Goal: Find specific page/section: Find specific page/section

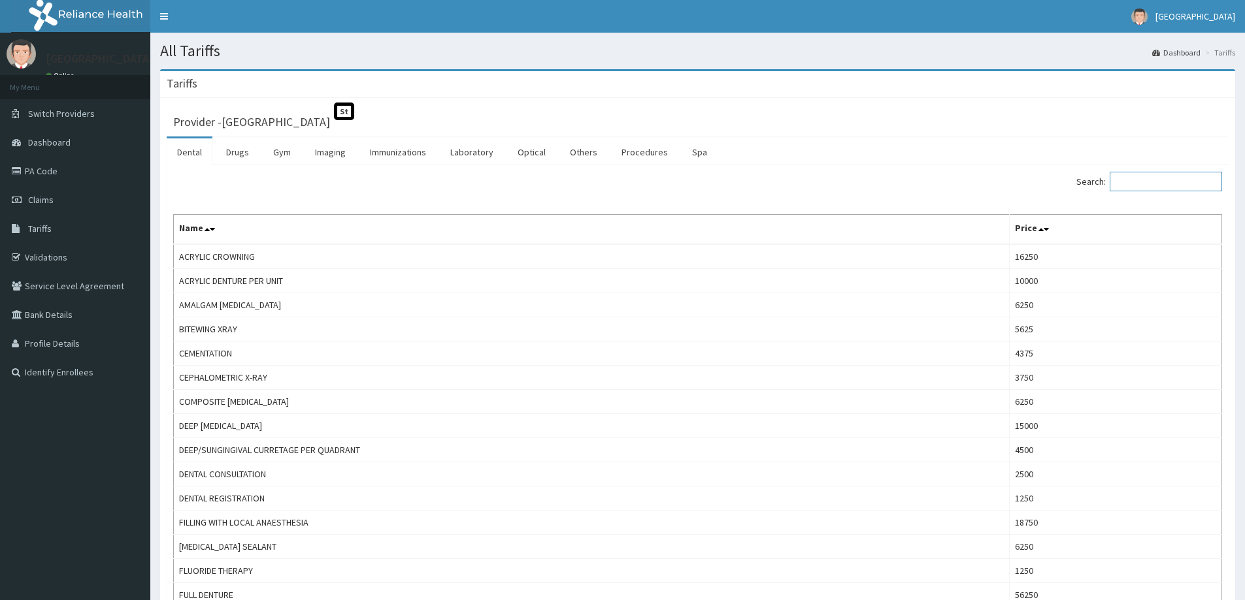
click at [1139, 182] on input "Search:" at bounding box center [1165, 182] width 112 height 20
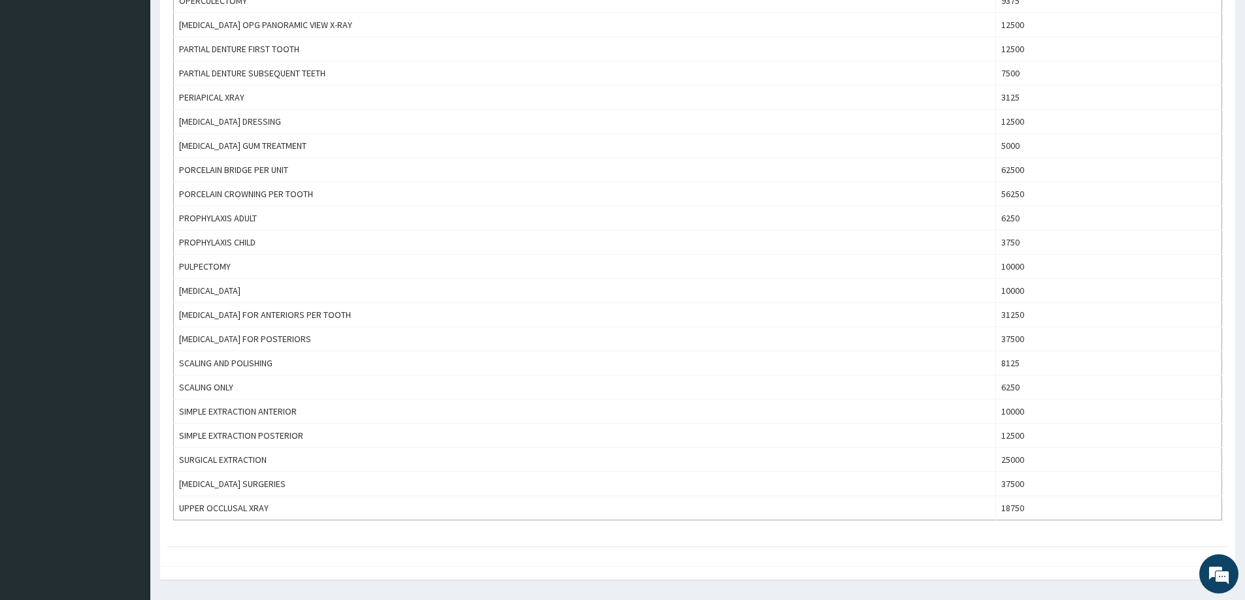
scroll to position [719, 0]
type input "pro"
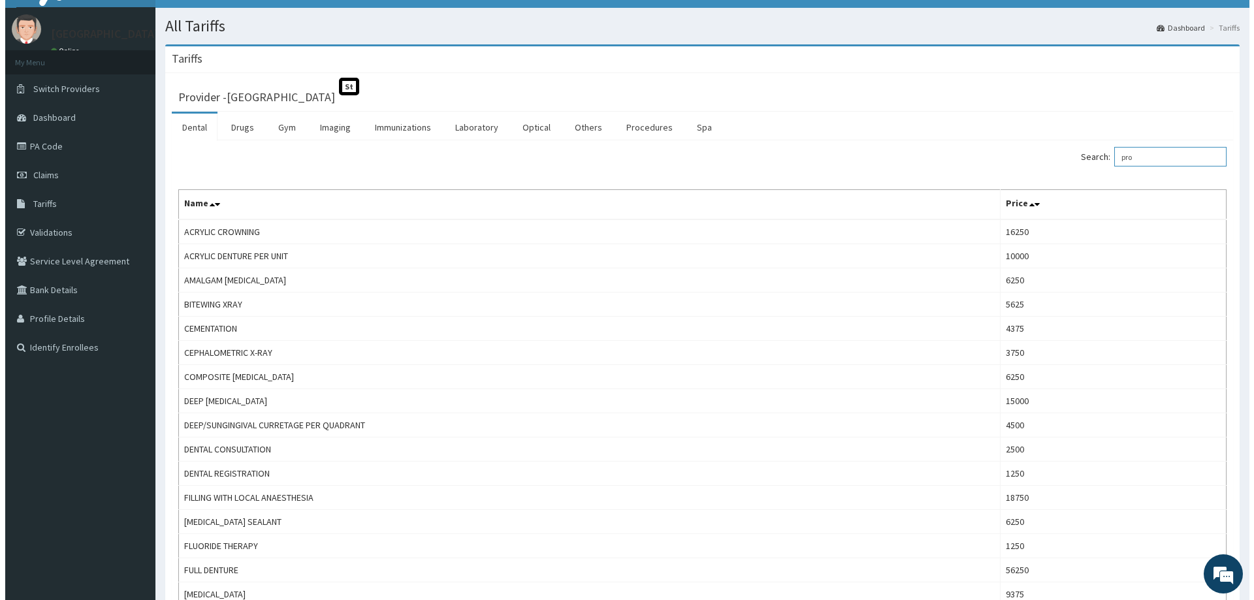
scroll to position [0, 0]
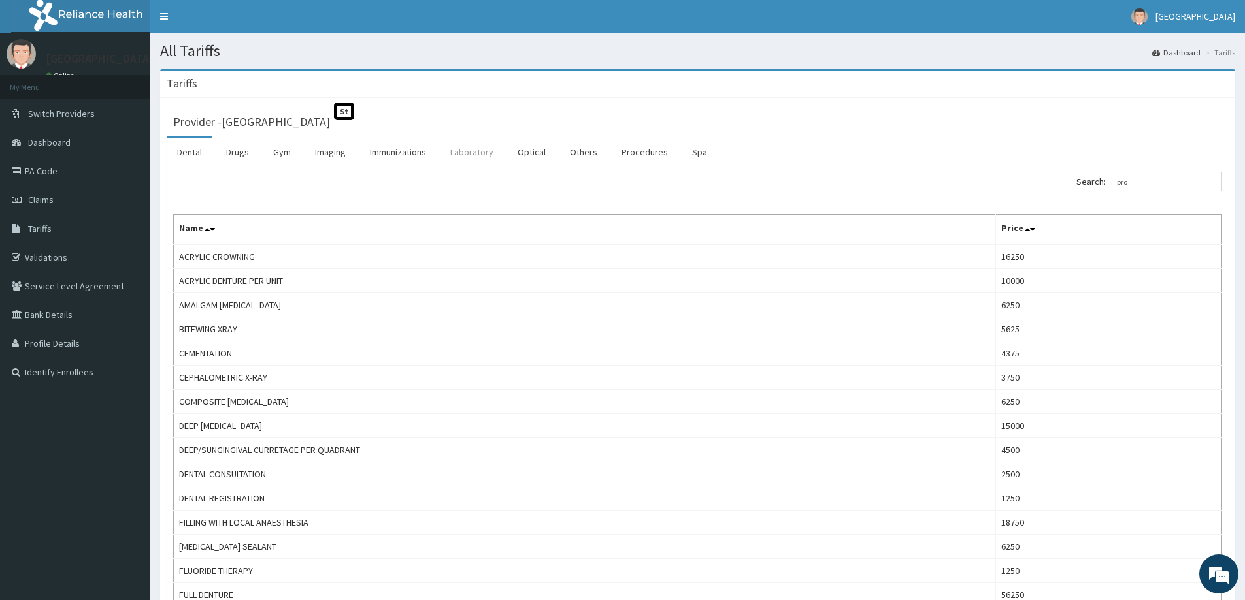
click at [448, 148] on link "Laboratory" at bounding box center [472, 152] width 64 height 27
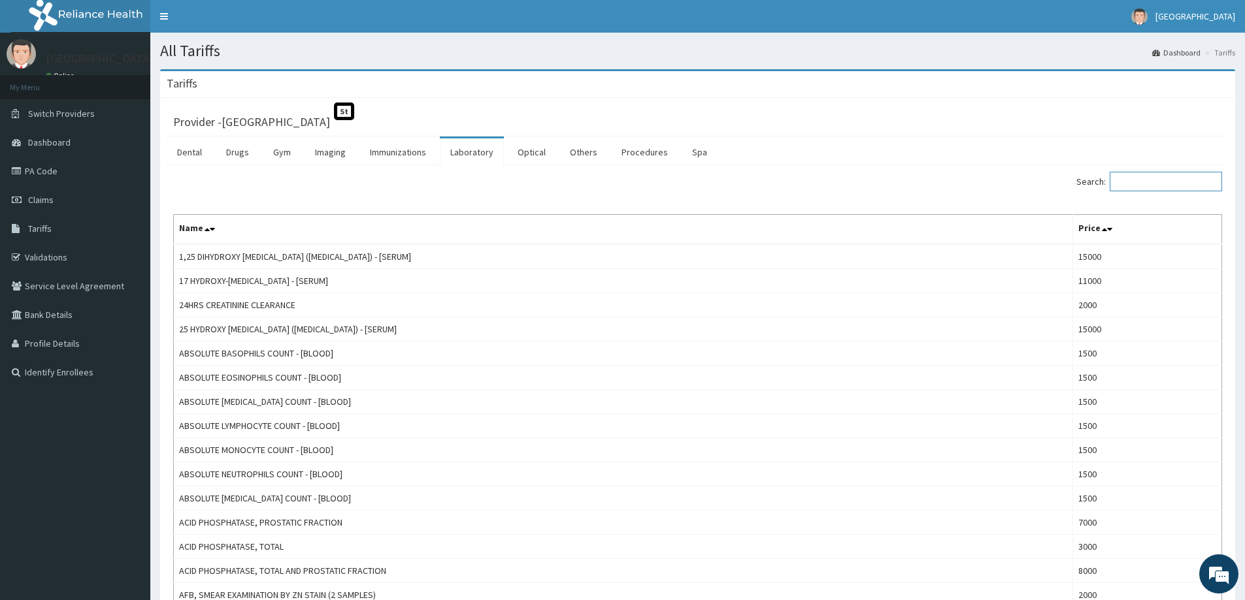
click at [1138, 186] on input "Search:" at bounding box center [1165, 182] width 112 height 20
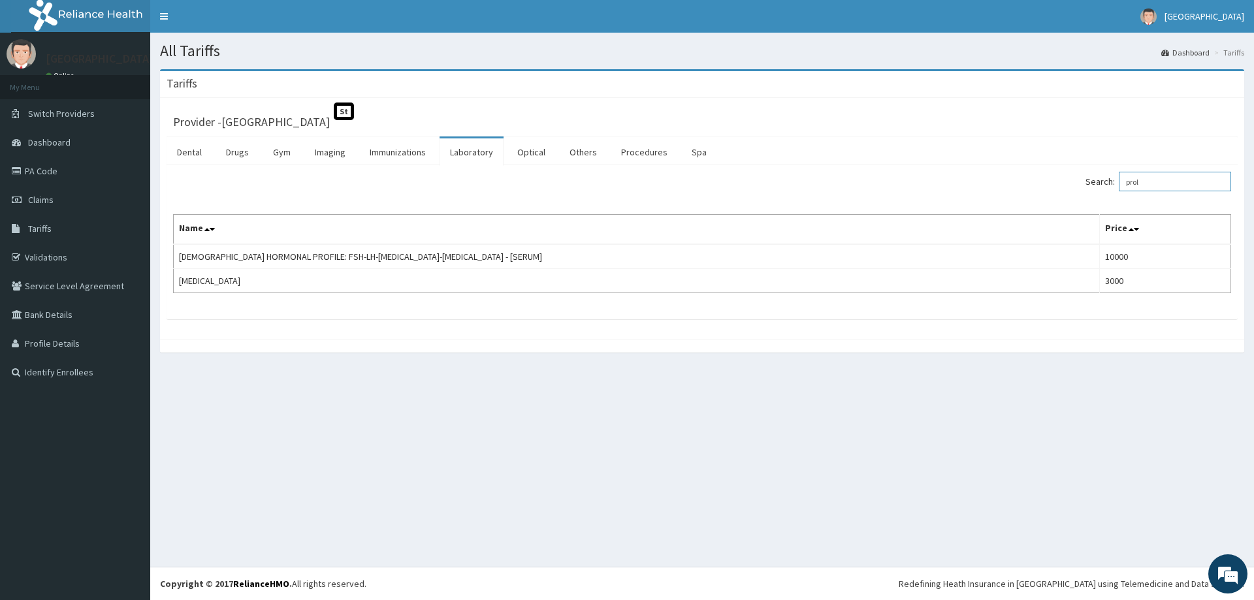
click at [1155, 186] on input "prol" at bounding box center [1175, 182] width 112 height 20
type input "prol"
click at [65, 168] on link "PA Code" at bounding box center [75, 171] width 150 height 29
click at [58, 171] on link "PA Code" at bounding box center [75, 171] width 150 height 29
